Goal: Navigation & Orientation: Find specific page/section

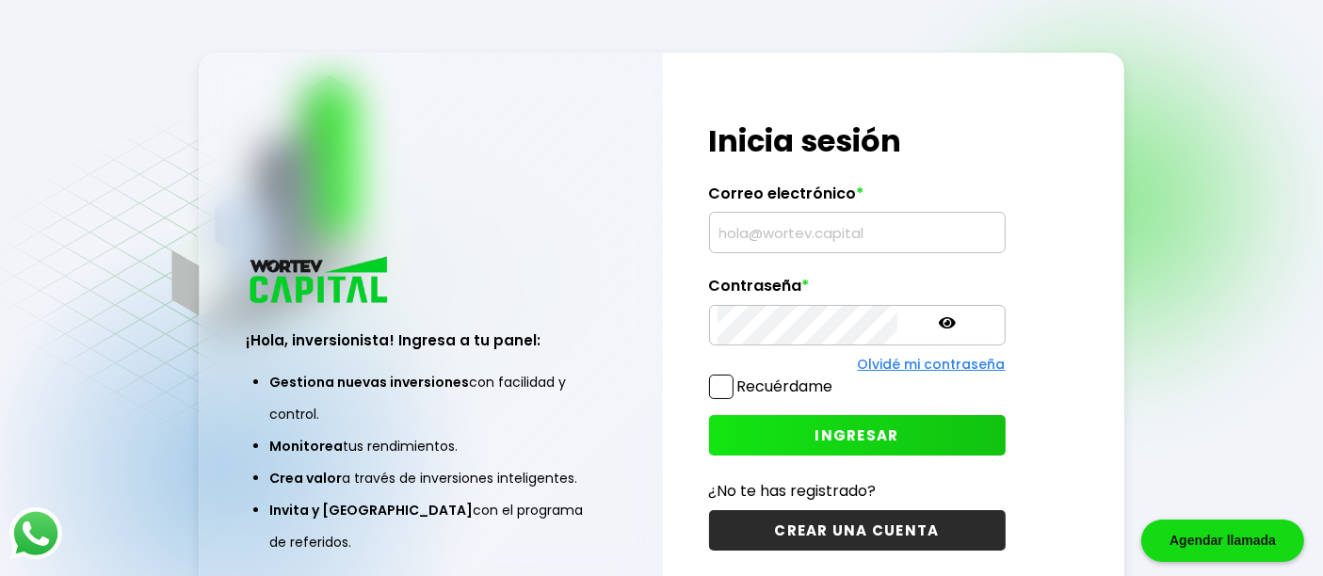
click at [791, 234] on input "text" at bounding box center [857, 233] width 280 height 40
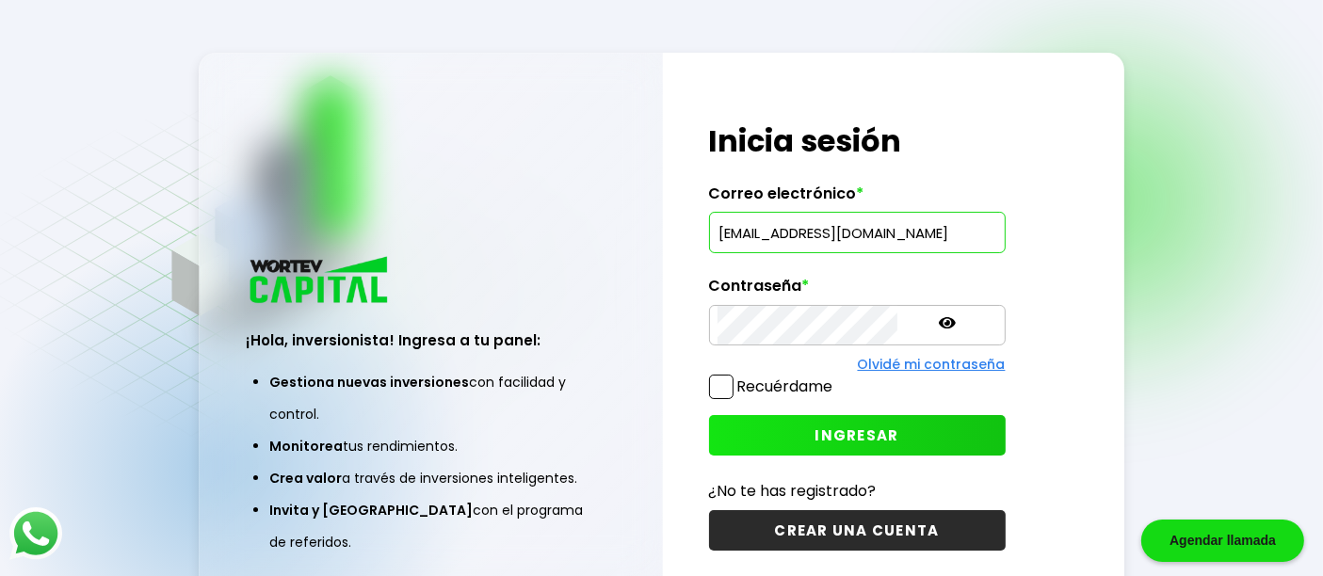
type input "[EMAIL_ADDRESS][DOMAIN_NAME]"
click at [938, 316] on icon at bounding box center [946, 322] width 17 height 17
click at [746, 425] on button "INGRESAR" at bounding box center [857, 435] width 297 height 40
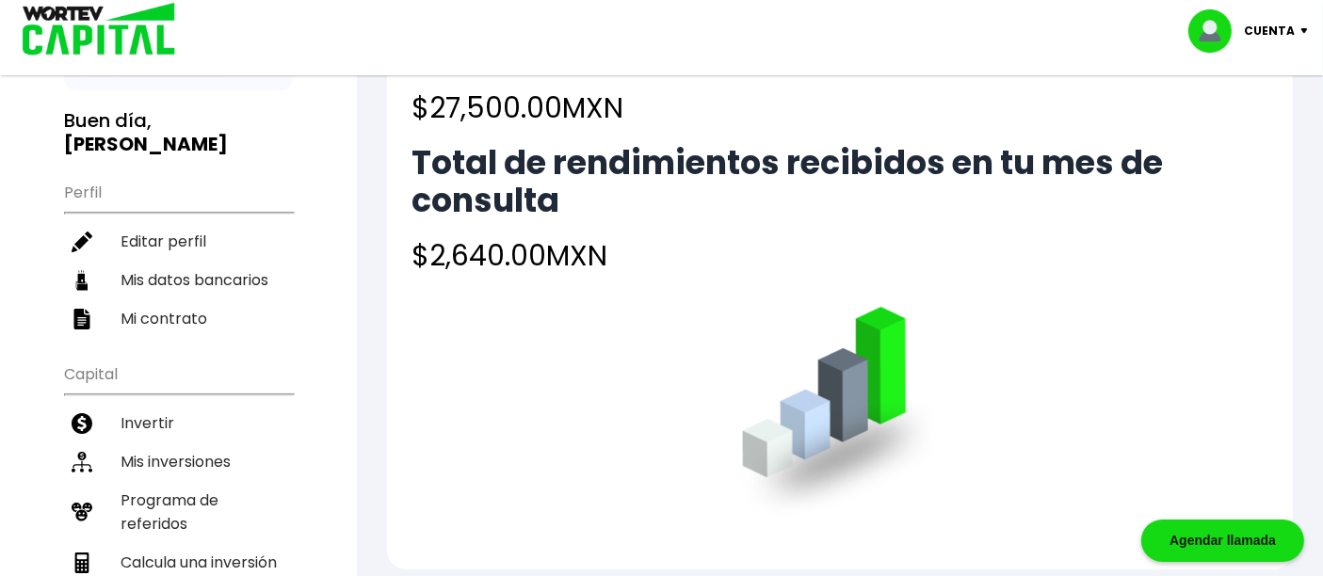
scroll to position [209, 0]
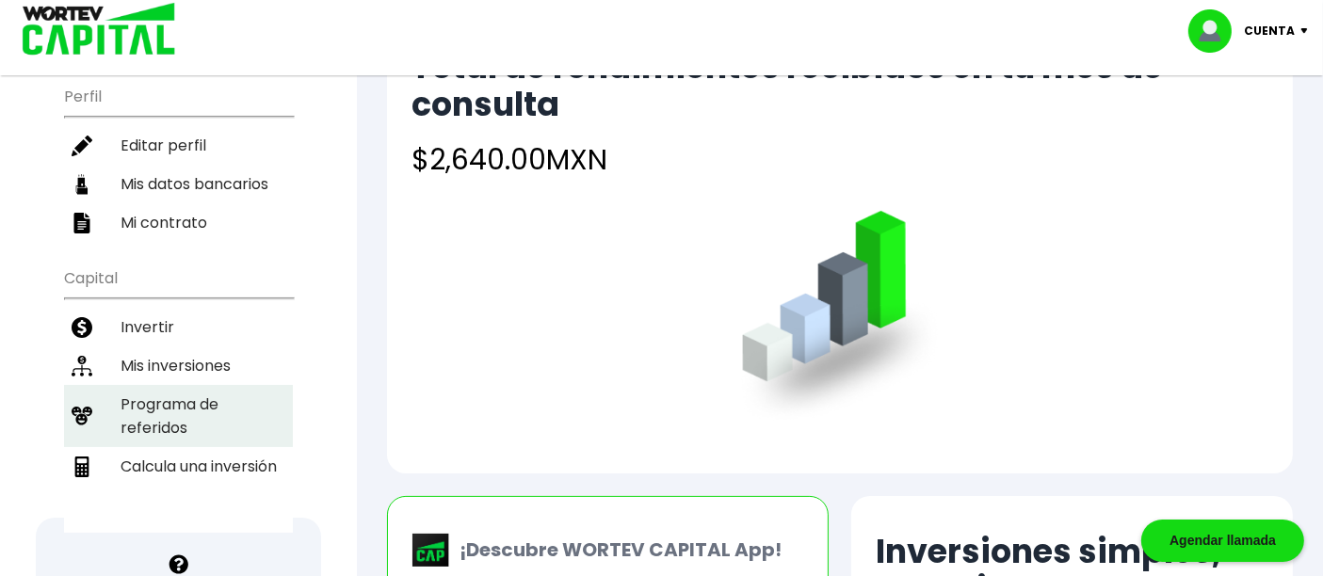
click at [171, 415] on li "Programa de referidos" at bounding box center [178, 416] width 229 height 62
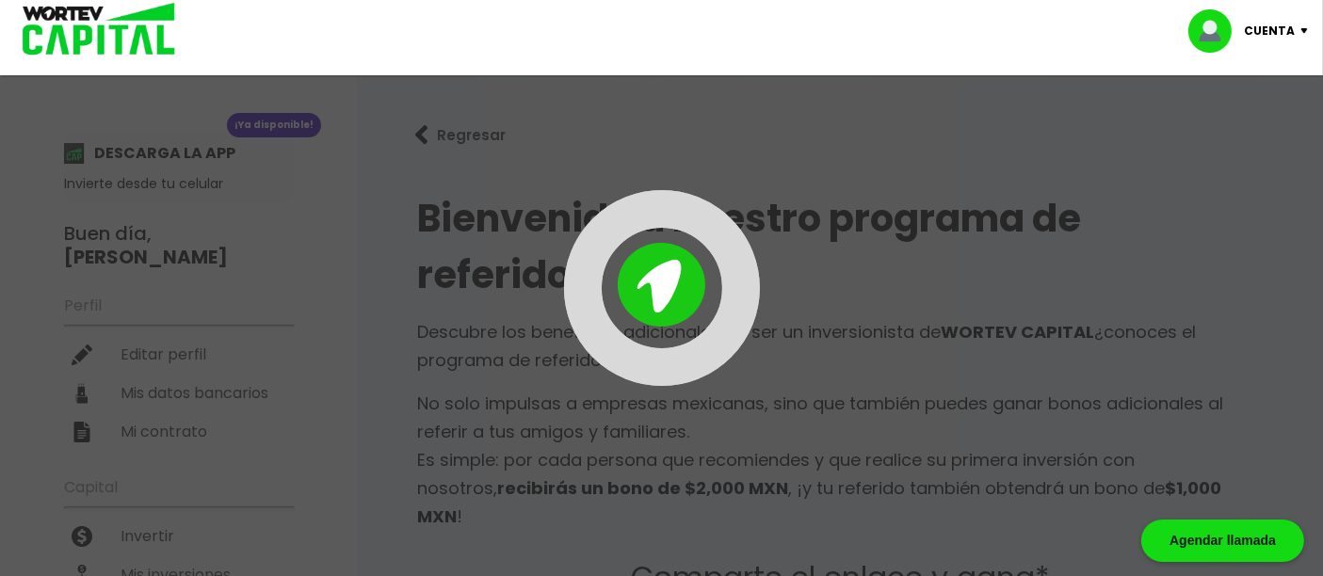
type input "[URL][DOMAIN_NAME]"
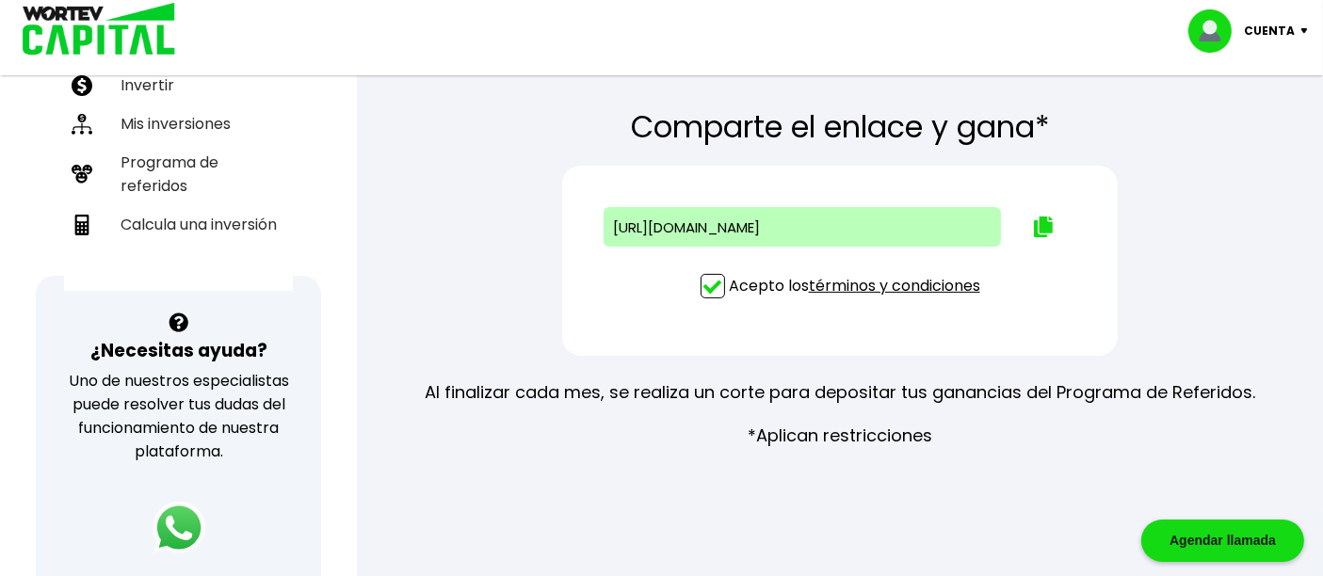
scroll to position [418, 0]
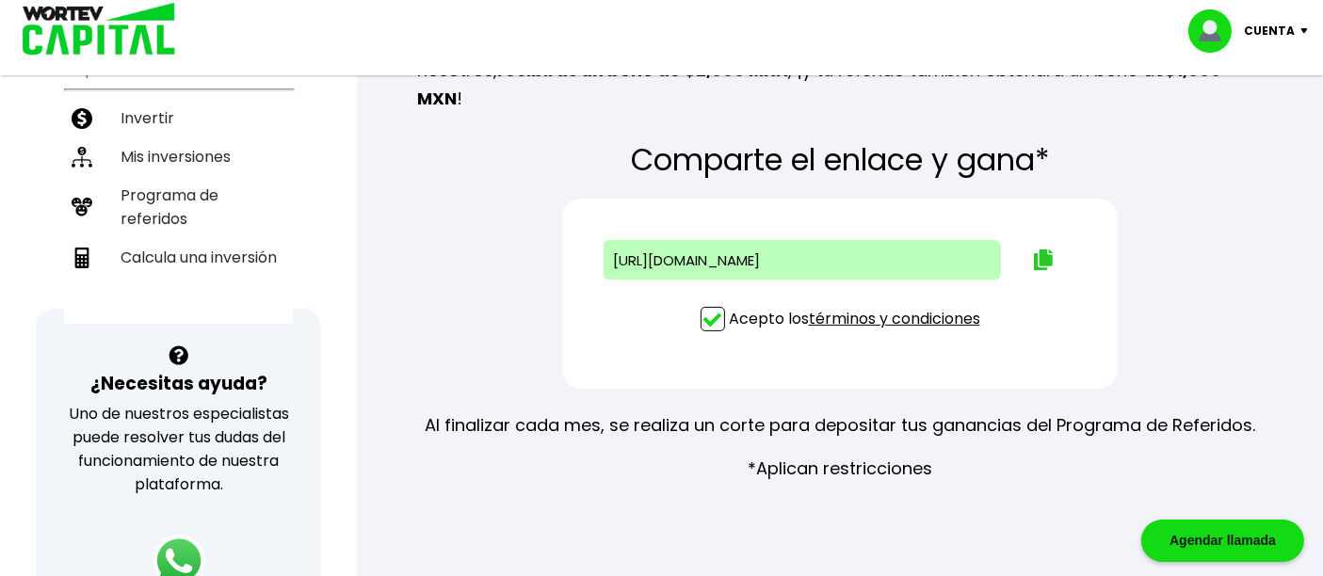
click at [1034, 249] on img at bounding box center [1043, 259] width 19 height 21
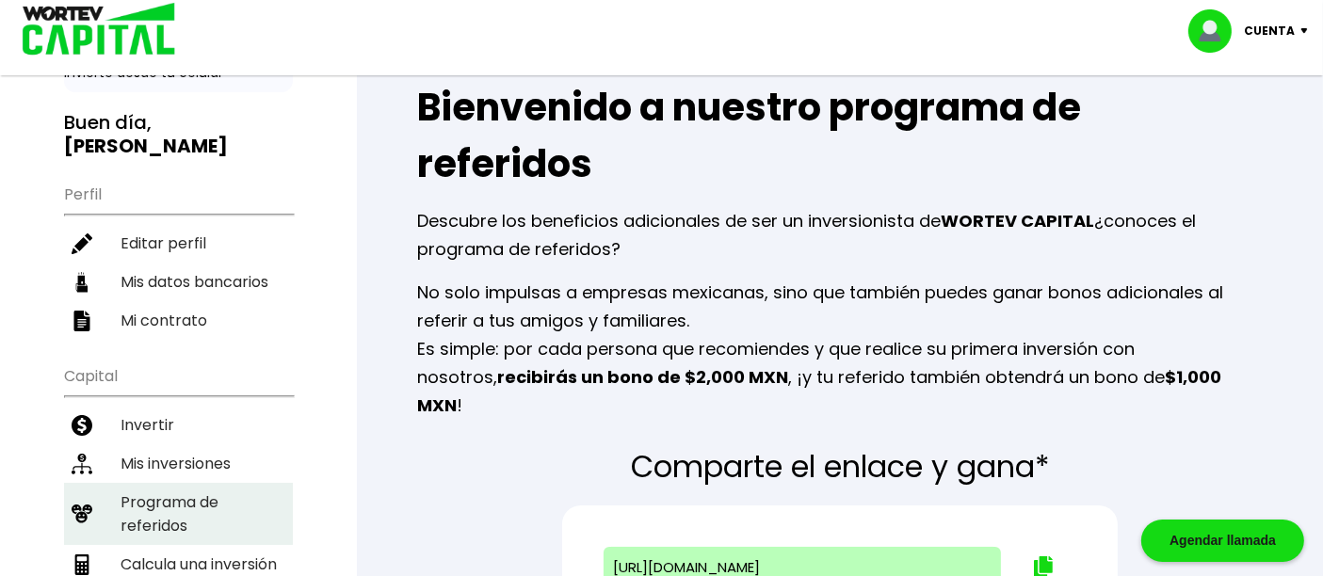
scroll to position [104, 0]
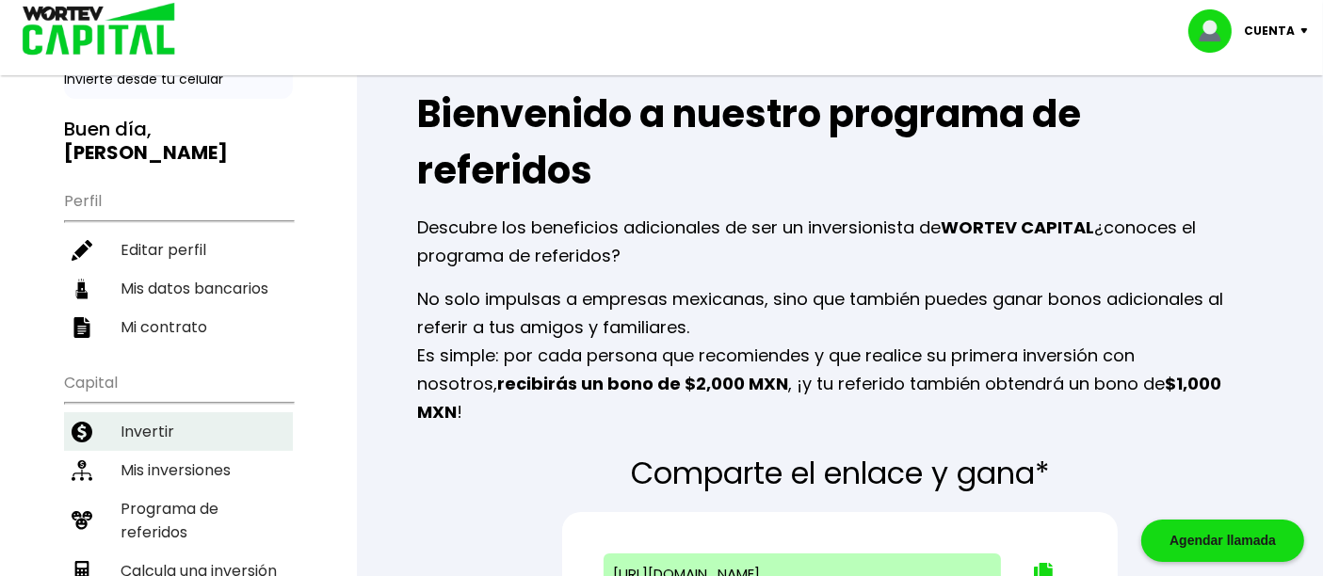
click at [146, 416] on li "Invertir" at bounding box center [178, 431] width 229 height 39
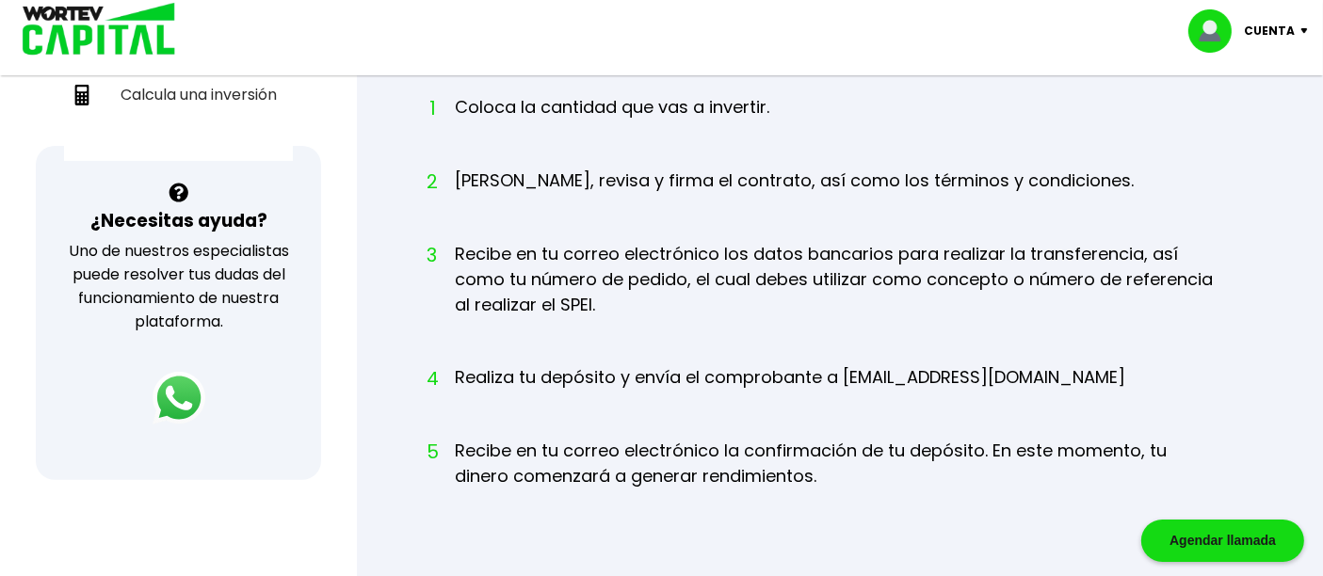
scroll to position [317, 0]
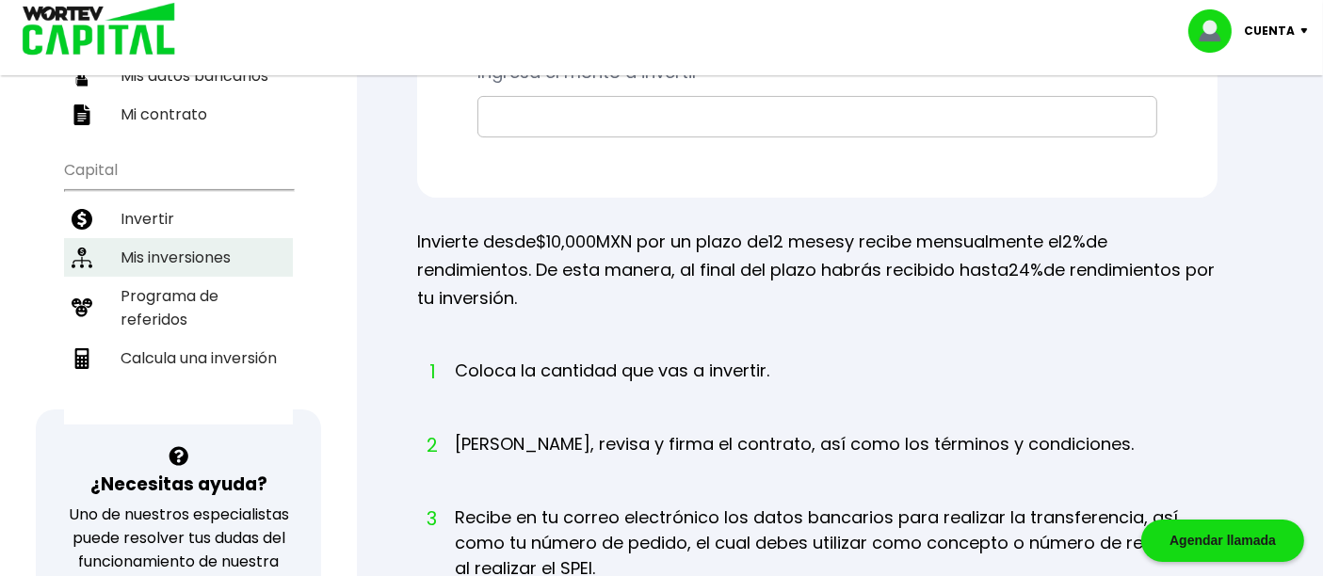
click at [155, 251] on li "Mis inversiones" at bounding box center [178, 257] width 229 height 39
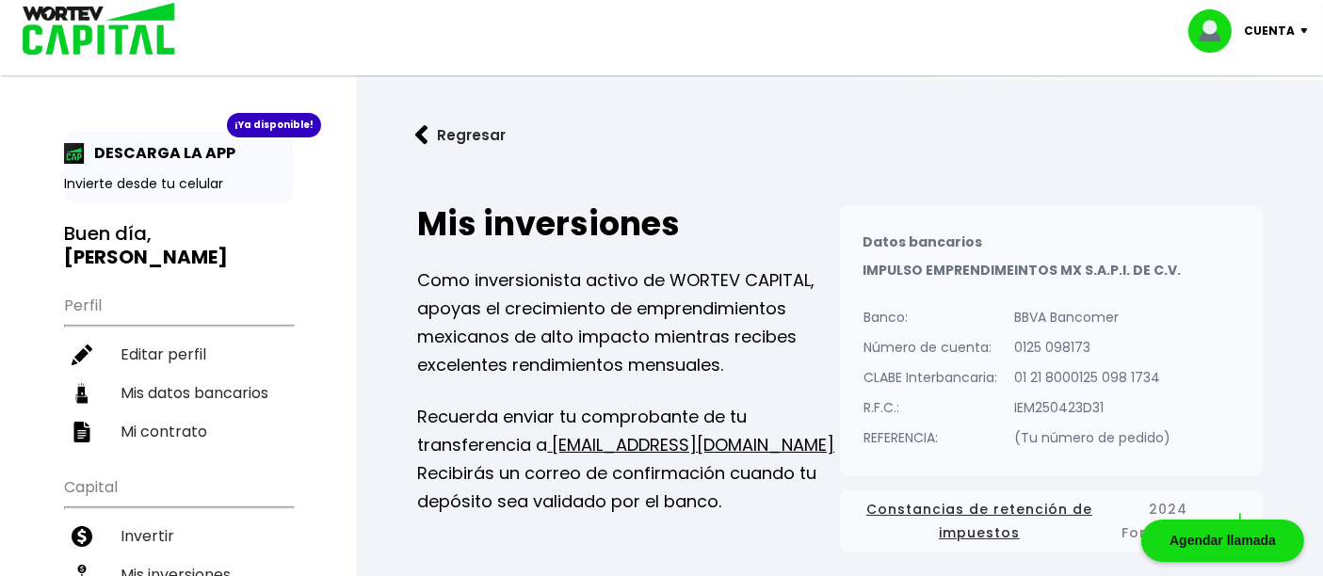
scroll to position [104, 0]
